Goal: Communication & Community: Ask a question

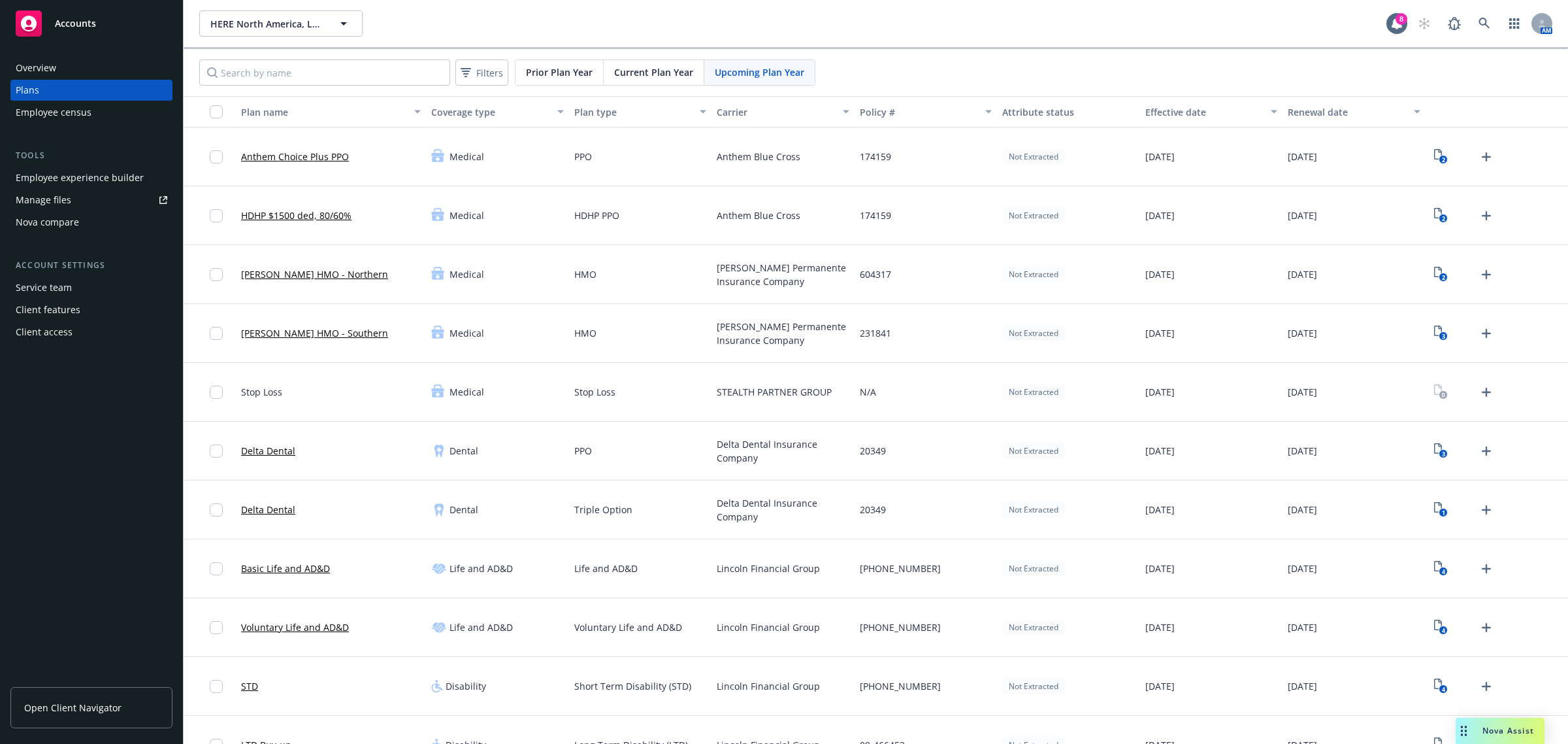
click at [643, 17] on div "HERE [GEOGRAPHIC_DATA], LLC HERE [GEOGRAPHIC_DATA], LLC" at bounding box center [793, 24] width 1187 height 26
click at [439, 20] on div "HERE [GEOGRAPHIC_DATA], LLC HERE [GEOGRAPHIC_DATA], LLC" at bounding box center [793, 24] width 1187 height 26
click at [650, 65] on span "Current Plan Year" at bounding box center [654, 72] width 79 height 14
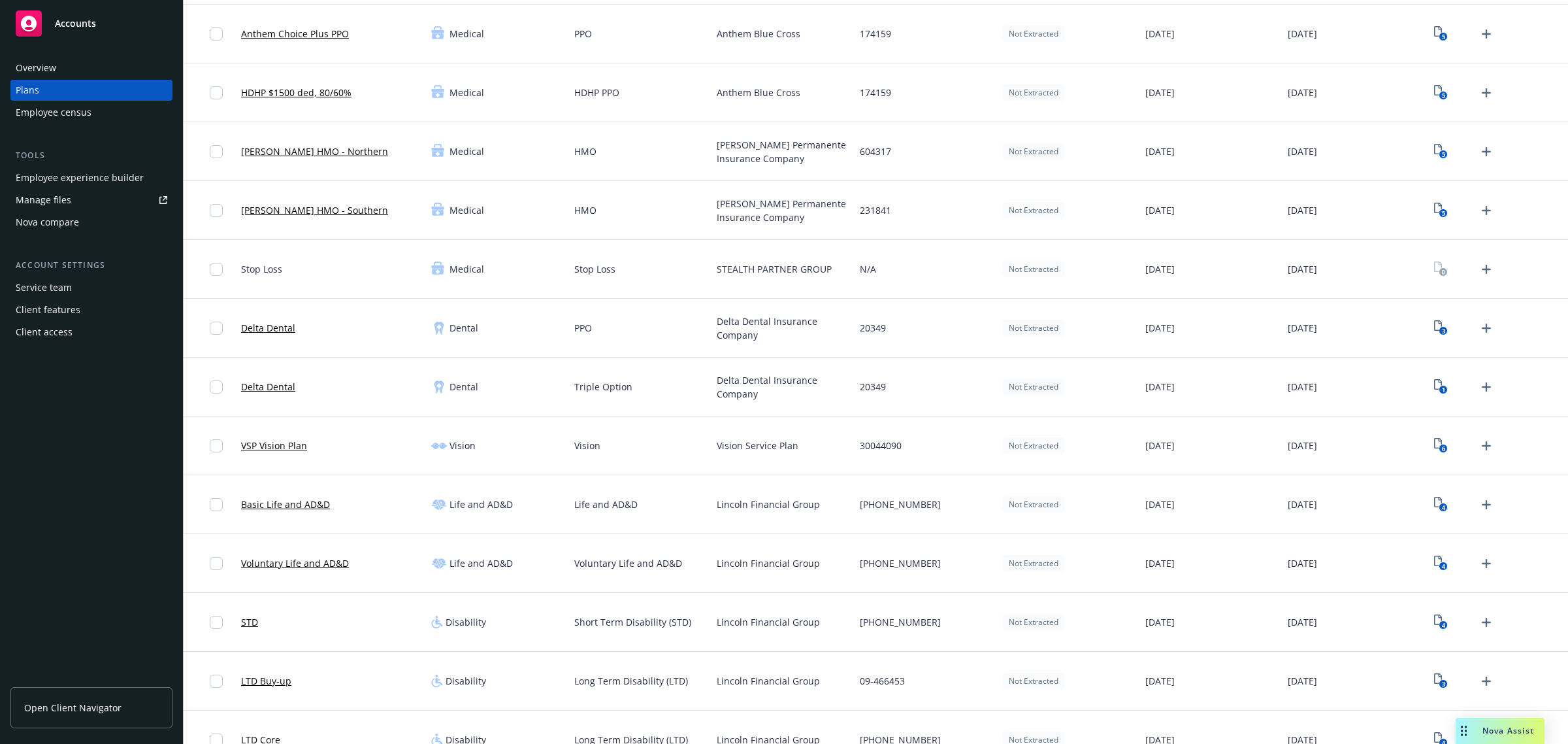
scroll to position [163, 0]
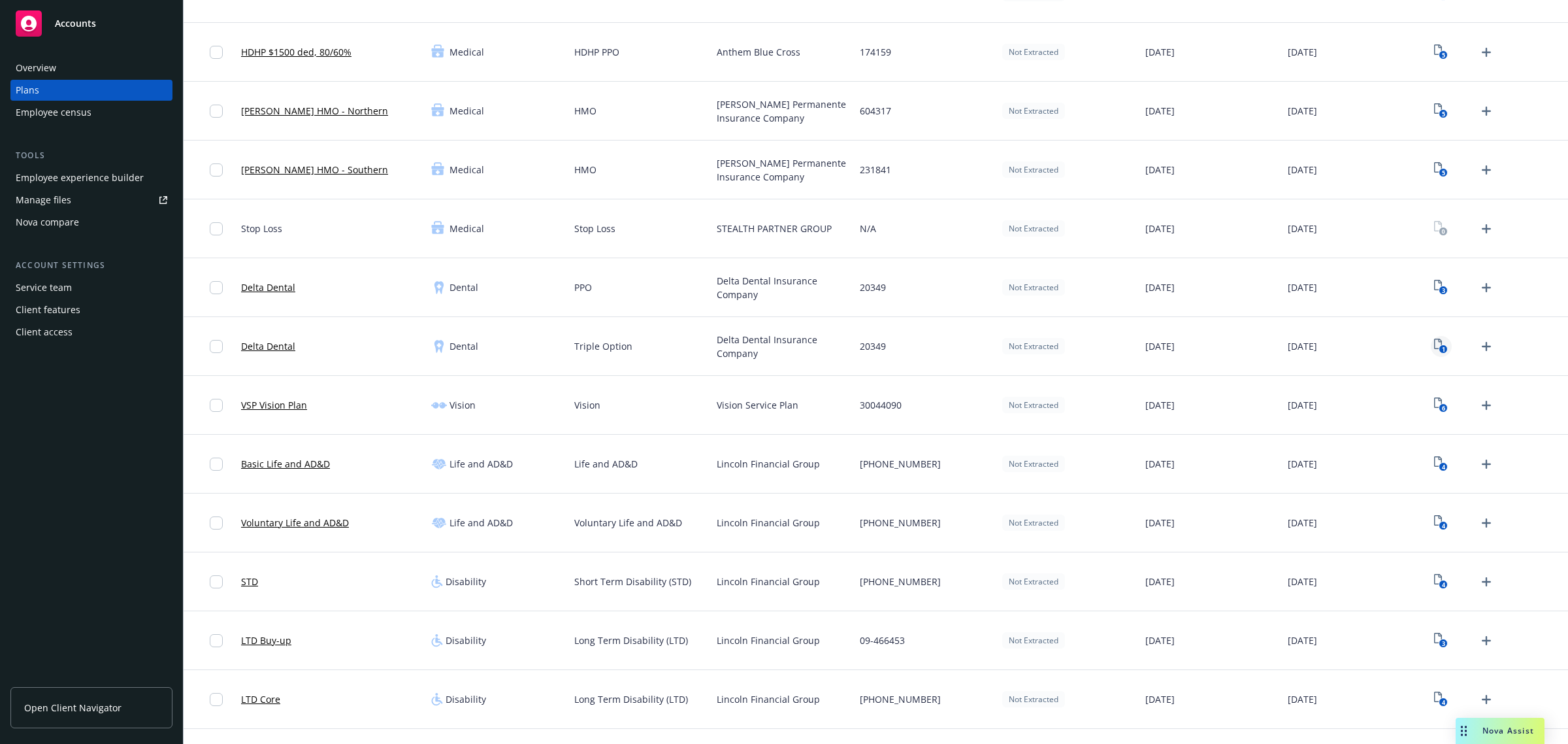
click at [1434, 345] on icon "1" at bounding box center [1440, 346] width 14 height 15
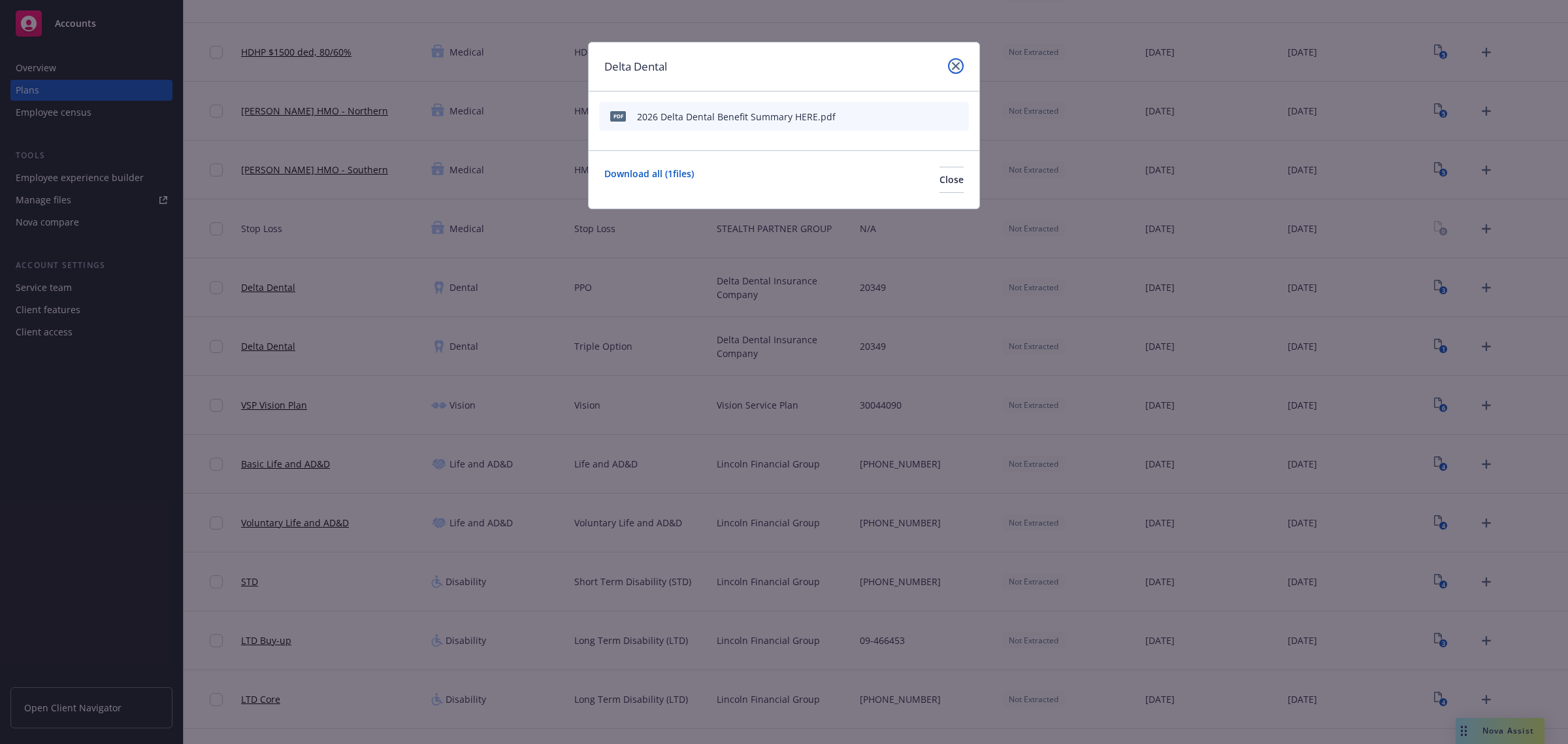
click at [948, 63] on link "close" at bounding box center [955, 66] width 16 height 16
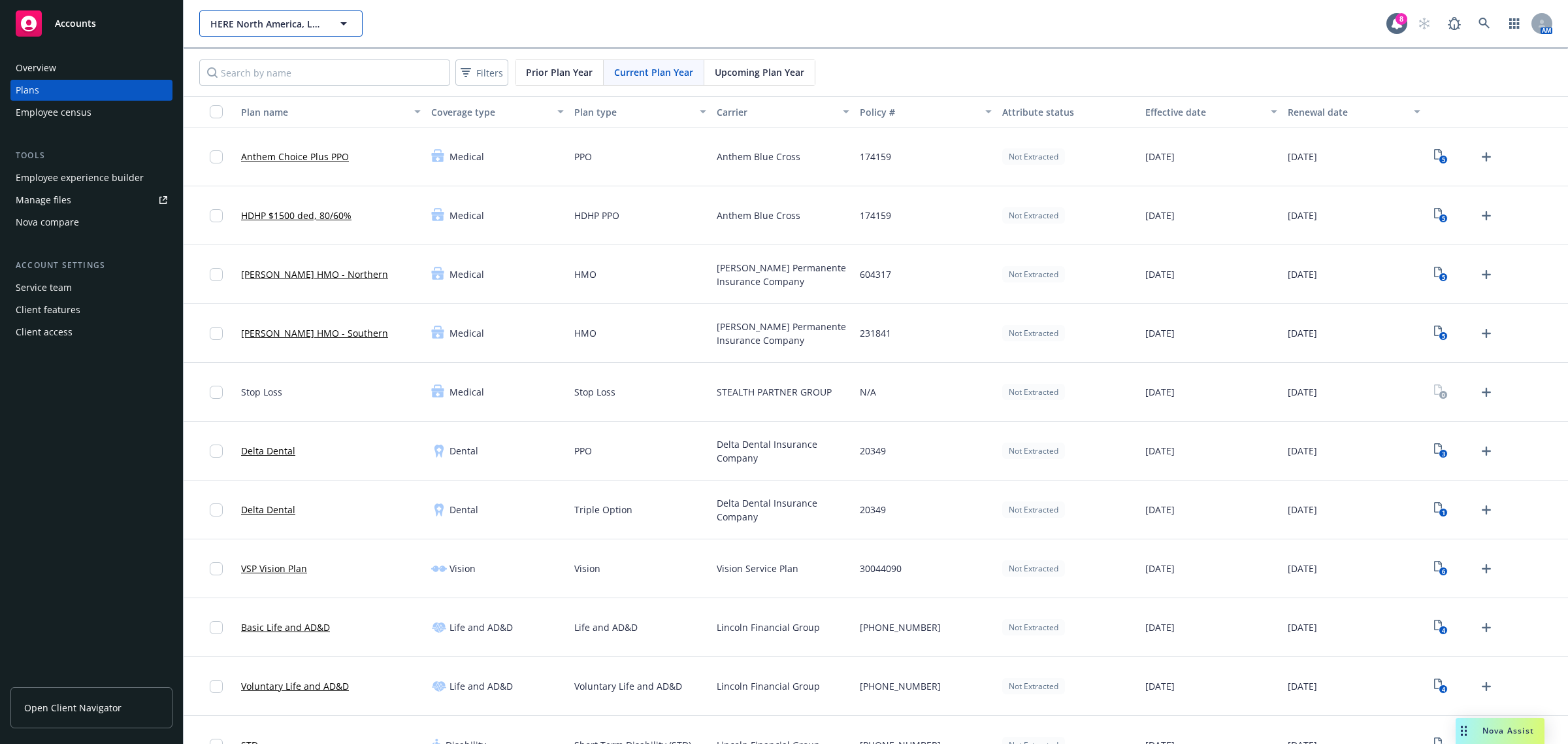
click at [354, 24] on button "HERE North America, LLC" at bounding box center [281, 24] width 163 height 26
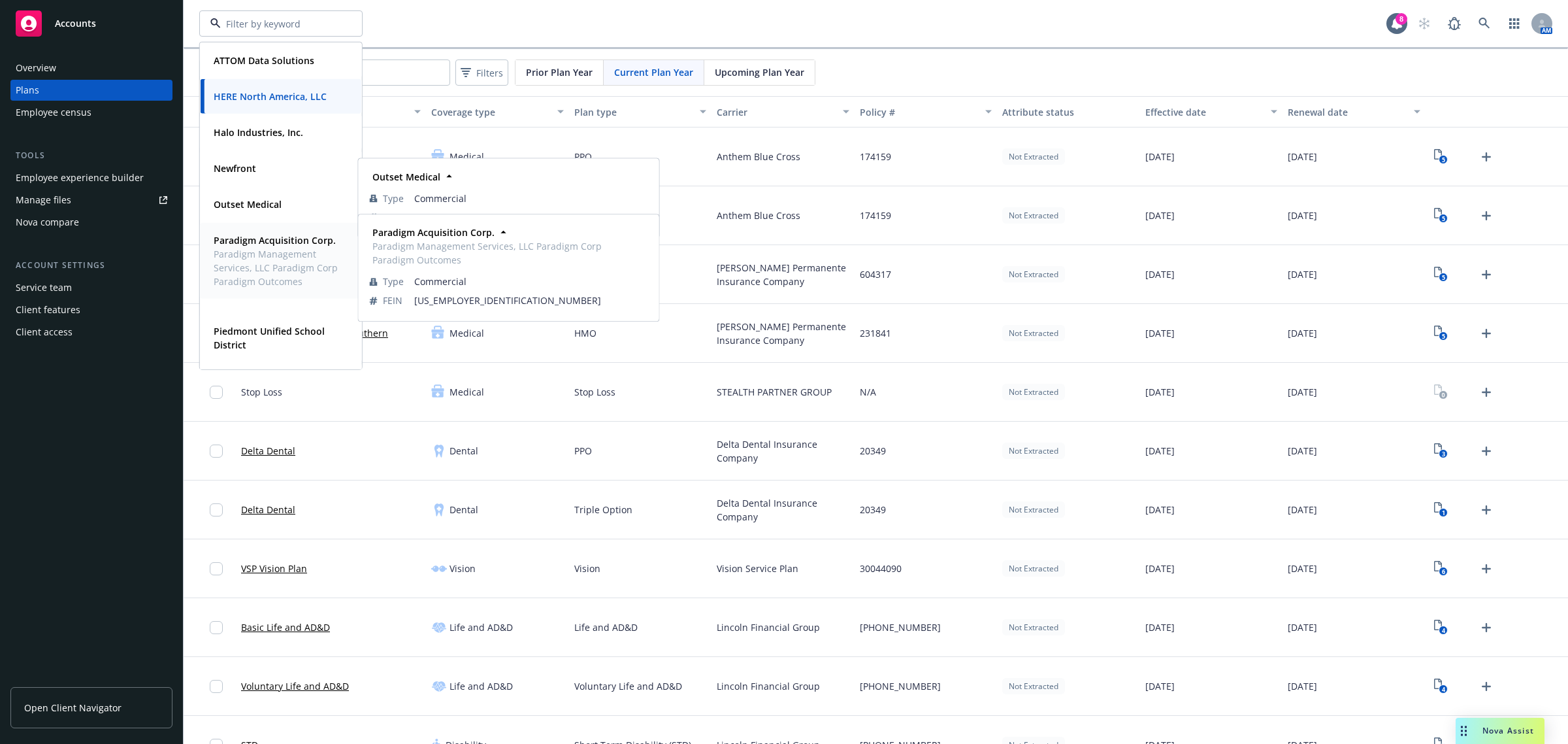
click at [265, 238] on strong "Paradigm Acquisition Corp." at bounding box center [275, 240] width 122 height 12
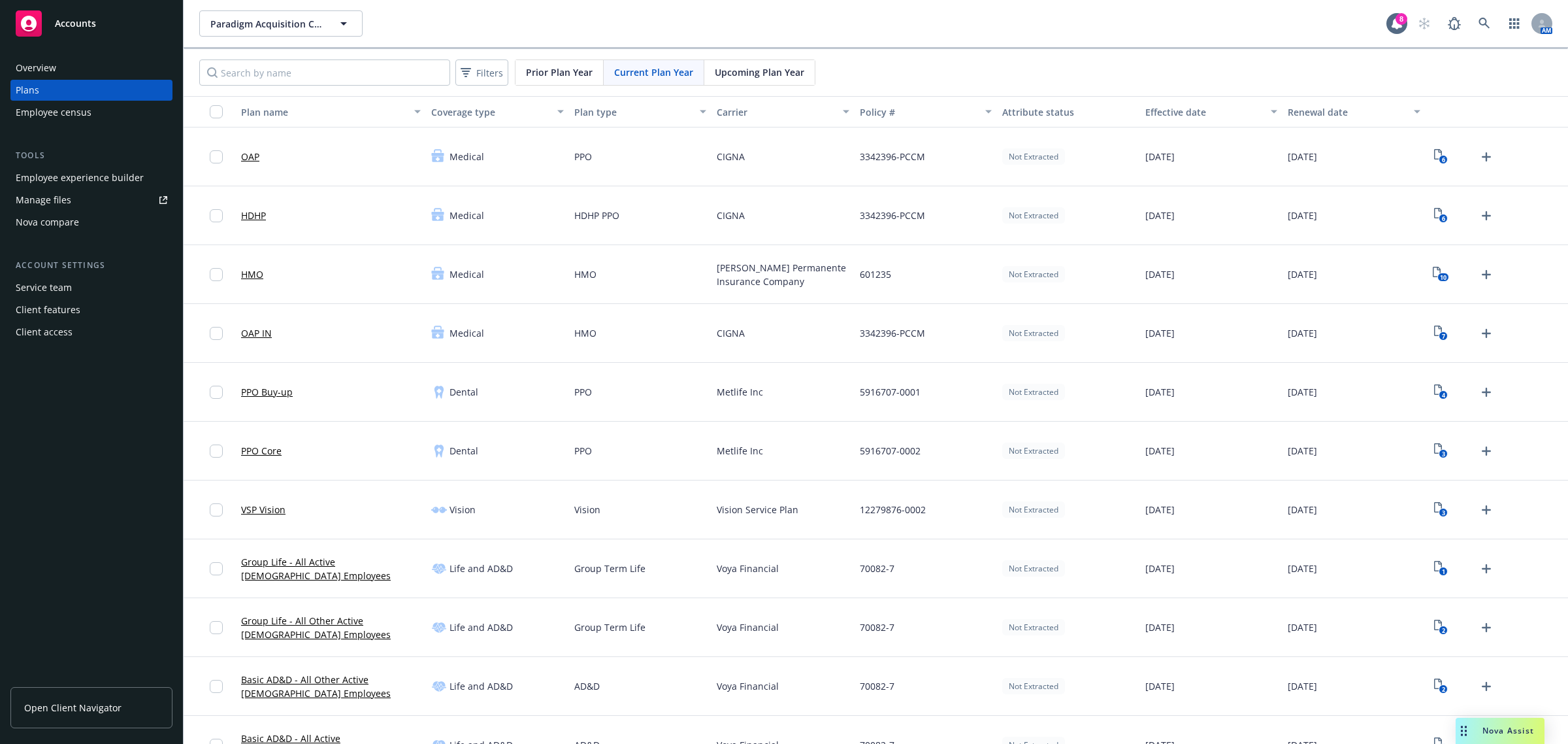
click at [782, 78] on span "Upcoming Plan Year" at bounding box center [759, 72] width 90 height 14
click at [879, 36] on div "Paradigm Acquisition Corp. Paradigm Acquisition Corp." at bounding box center [793, 24] width 1187 height 26
click at [827, 35] on div "Paradigm Acquisition Corp. Paradigm Acquisition Corp." at bounding box center [793, 24] width 1187 height 26
click at [851, 26] on div "Paradigm Acquisition Corp. Paradigm Acquisition Corp." at bounding box center [793, 24] width 1187 height 26
click at [747, 0] on div "Paradigm Acquisition Corp. Paradigm Acquisition Corp. 8 AM" at bounding box center [876, 23] width 1384 height 47
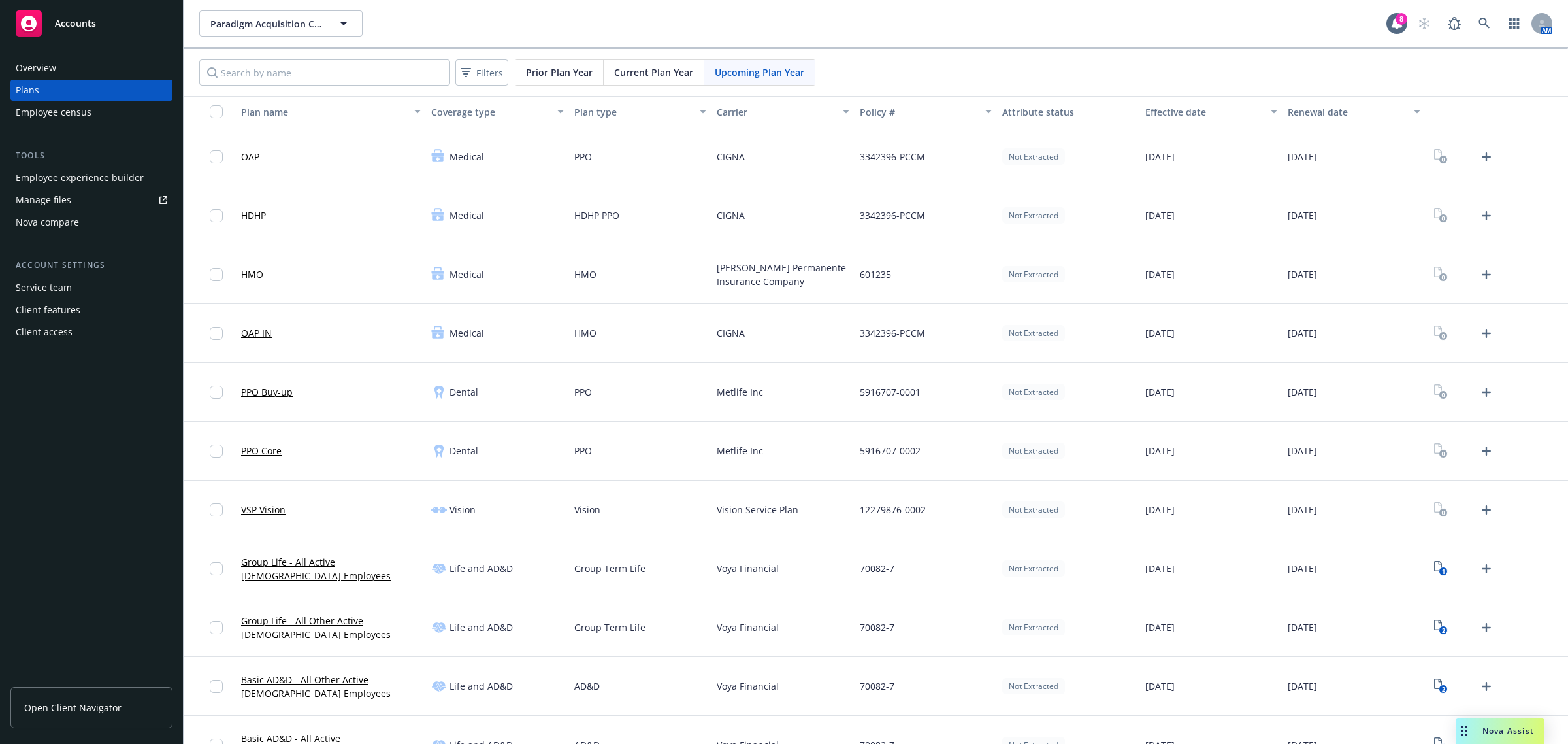
click at [761, 16] on div "Paradigm Acquisition Corp. Paradigm Acquisition Corp." at bounding box center [793, 24] width 1187 height 26
click at [903, 26] on div "Paradigm Acquisition Corp. Paradigm Acquisition Corp." at bounding box center [793, 24] width 1187 height 26
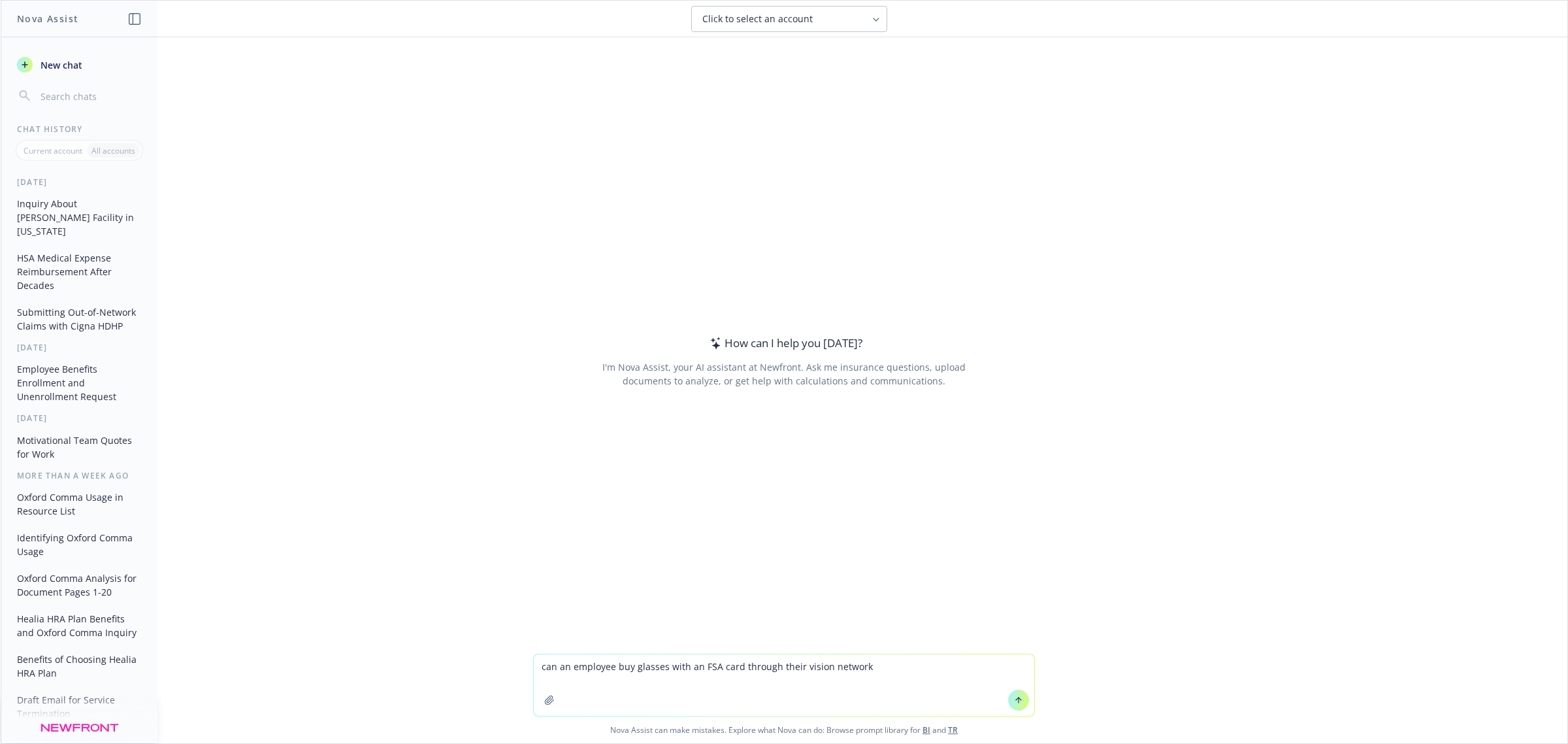
type textarea "can an employee buy glasses with an FSA card through their vision network"
